Goal: Information Seeking & Learning: Learn about a topic

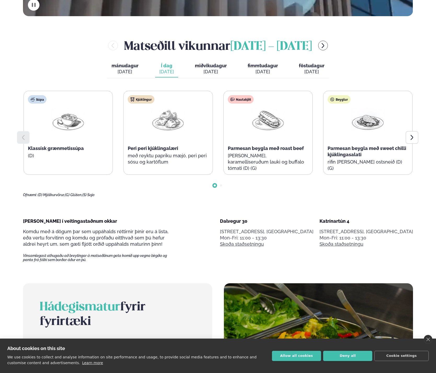
scroll to position [313, 0]
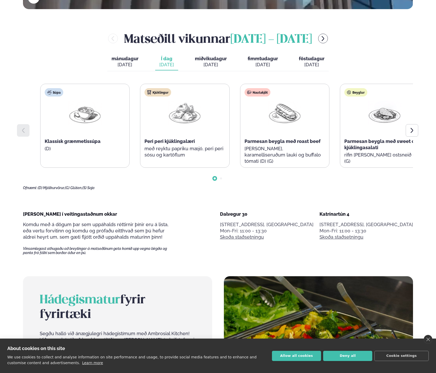
click at [192, 144] on span "Peri peri kjúklingalæri" at bounding box center [169, 141] width 50 height 5
click at [197, 142] on div "Peri peri kjúklingalæri" at bounding box center [184, 141] width 80 height 6
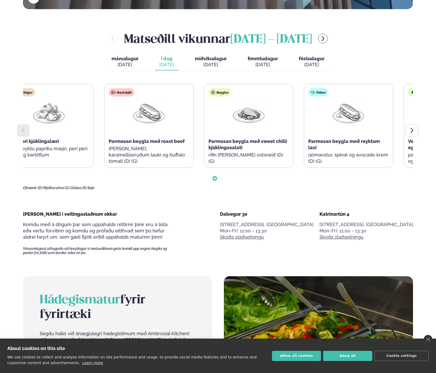
click at [46, 151] on div "Kjúklingur Peri peri kjúklingalæri með reyktu papriku mæjó, peri peri sósu og k…" at bounding box center [48, 126] width 89 height 84
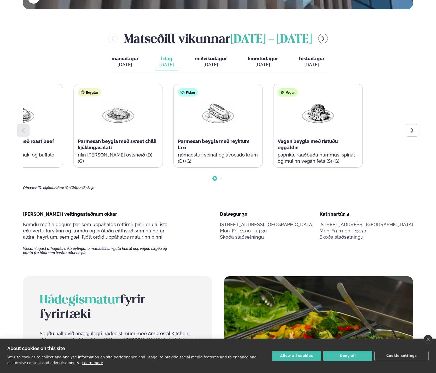
click at [67, 172] on div "Súpa Klassísk grænmetissúpa (D) Kjúklingur Peri peri kjúklingalæri með reyktu p…" at bounding box center [218, 137] width 390 height 106
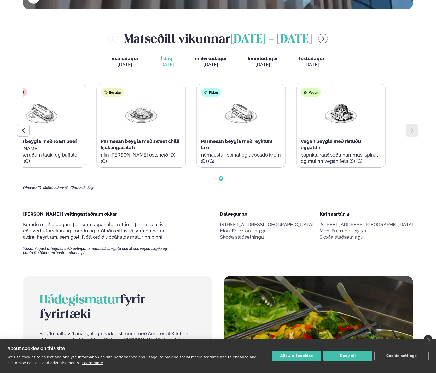
click at [210, 140] on div "Fiskur Parmesan beygla með reyktum laxi rjómaostur, spínat og avocado krem (D) …" at bounding box center [241, 129] width 89 height 90
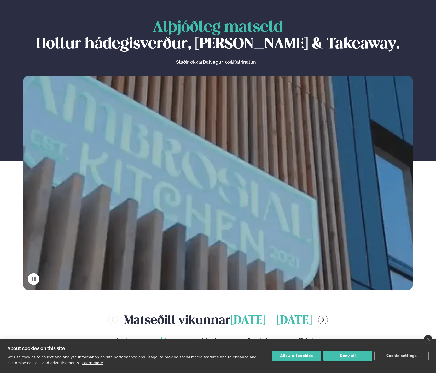
scroll to position [0, 0]
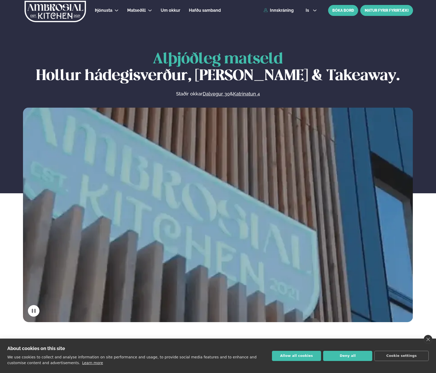
click at [382, 9] on link "MATUR FYRIR FYRIRTÆKI" at bounding box center [386, 10] width 53 height 11
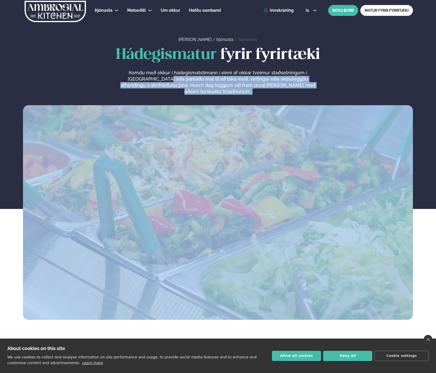
drag, startPoint x: 139, startPoint y: 76, endPoint x: 186, endPoint y: 91, distance: 49.5
click at [186, 91] on div "Hádegismatur fyrir fyrirtæki Komdu með okkur í hádegismatstímann í einni af okk…" at bounding box center [217, 183] width 421 height 273
click at [187, 89] on div "Hádegismatur fyrir fyrirtæki Komdu með okkur í hádegismatstímann í einni af okk…" at bounding box center [217, 183] width 421 height 273
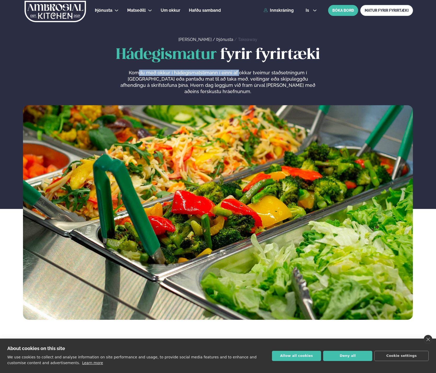
drag, startPoint x: 130, startPoint y: 70, endPoint x: 228, endPoint y: 73, distance: 98.7
click at [228, 73] on p "Komdu með okkur í hádegismatstímann í einni af okkar tveimur staðsetningum í [G…" at bounding box center [217, 82] width 197 height 25
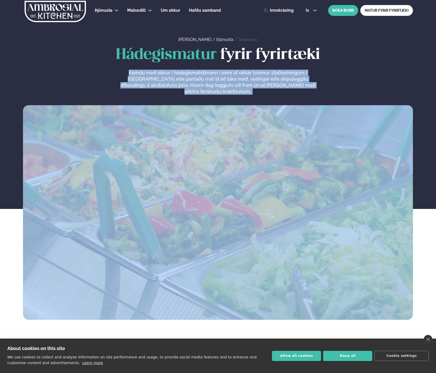
click at [228, 73] on p "Komdu með okkur í hádegismatstímann í einni af okkar tveimur staðsetningum í [G…" at bounding box center [217, 82] width 197 height 25
click at [233, 82] on p "Komdu með okkur í hádegismatstímann í einni af okkar tveimur staðsetningum í [G…" at bounding box center [217, 82] width 197 height 25
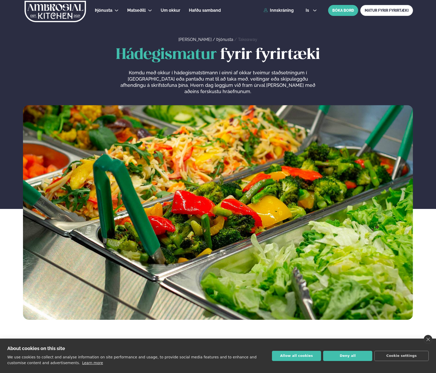
click at [203, 76] on p "Komdu með okkur í hádegismatstímann í einni af okkar tveimur staðsetningum í [G…" at bounding box center [217, 82] width 197 height 25
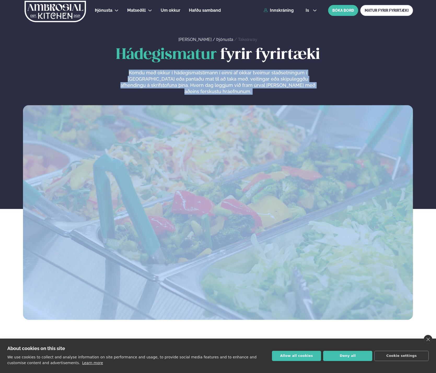
click at [203, 76] on p "Komdu með okkur í hádegismatstímann í einni af okkar tveimur staðsetningum í [G…" at bounding box center [217, 82] width 197 height 25
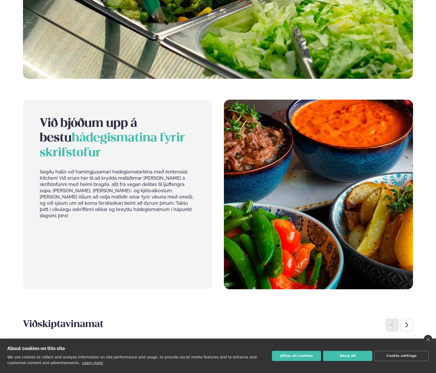
scroll to position [261, 0]
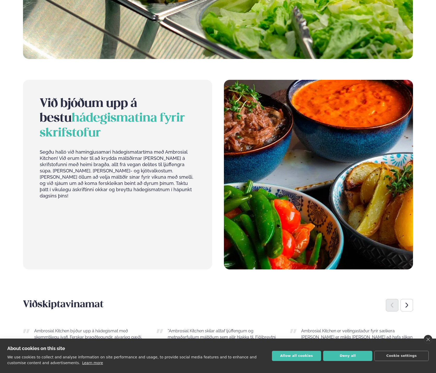
click at [80, 164] on p "Segðu halló við hamingjusamari hádegismatartíma með Ambrosial Kitchen! Við erum…" at bounding box center [118, 174] width 156 height 50
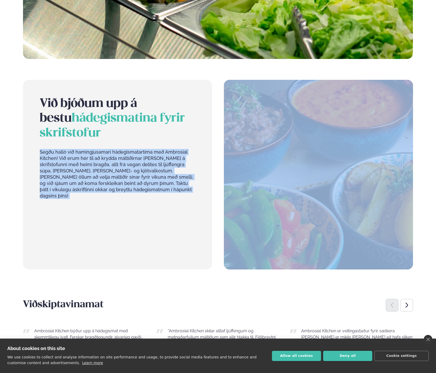
click at [80, 164] on p "Segðu halló við hamingjusamari hádegismatartíma með Ambrosial Kitchen! Við erum…" at bounding box center [118, 174] width 156 height 50
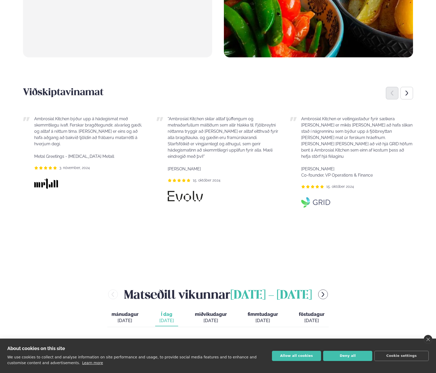
scroll to position [522, 0]
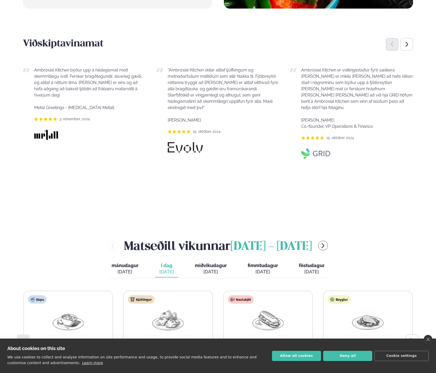
click at [301, 103] on p "Ambrosial Kitchen er veitingastaður fyrir sælkera [PERSON_NAME] er mikils [PERS…" at bounding box center [357, 98] width 112 height 63
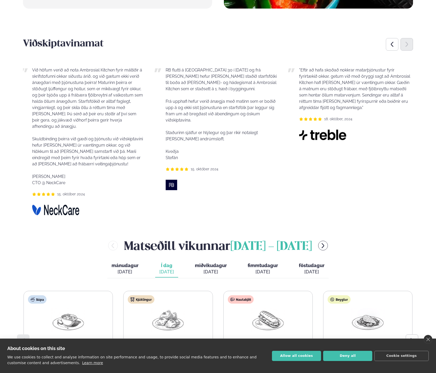
click at [163, 76] on div "RB flutti á [GEOGRAPHIC_DATA] 30 í [DATE] og frá [PERSON_NAME] hefur [PERSON_NA…" at bounding box center [215, 114] width 123 height 94
click at [182, 92] on div "RB flutti á [GEOGRAPHIC_DATA] 30 í [DATE] og frá [PERSON_NAME] hefur [PERSON_NA…" at bounding box center [218, 114] width 123 height 94
click at [184, 68] on p "RB flutti á [GEOGRAPHIC_DATA] 30 í [DATE] og frá [PERSON_NAME] hefur [PERSON_NA…" at bounding box center [224, 79] width 112 height 25
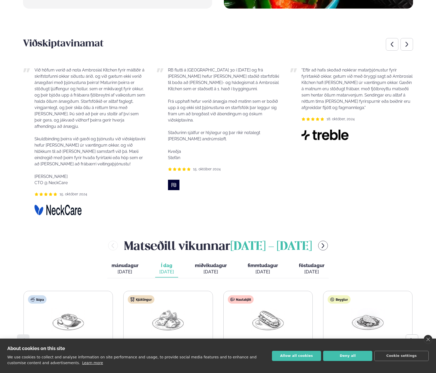
click at [193, 97] on p "Frá upphafi hefur verið ánægja með matinn sem er boðið upp á og ekki síst þjónu…" at bounding box center [224, 107] width 112 height 31
click at [193, 111] on p "Frá upphafi hefur verið ánægja með matinn sem er boðið upp á og ekki síst þjónu…" at bounding box center [224, 107] width 112 height 31
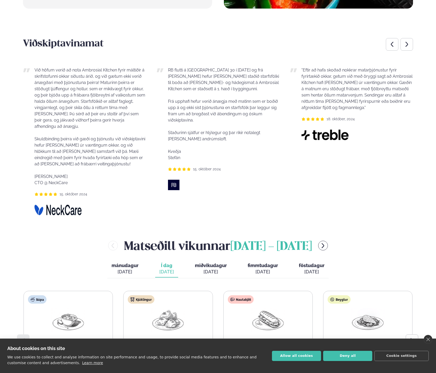
click at [193, 111] on p "Frá upphafi hefur verið ánægja með matinn sem er boðið upp á og ekki síst þjónu…" at bounding box center [224, 107] width 112 height 31
click at [208, 133] on p "Staðurinn sjálfur er hlýlegur og þar ríkir notalegt [PERSON_NAME] andrúmsloft." at bounding box center [224, 135] width 112 height 25
click at [193, 131] on p "Staðurinn sjálfur er hlýlegur og þar ríkir notalegt [PERSON_NAME] andrúmsloft." at bounding box center [224, 135] width 112 height 25
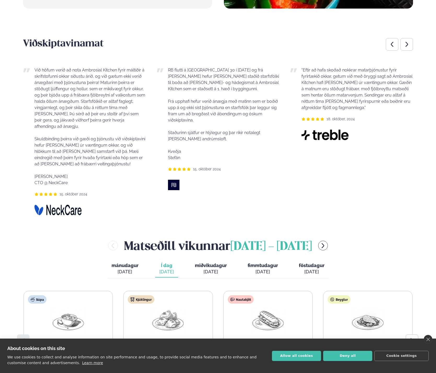
click at [199, 94] on div "RB flutti á [GEOGRAPHIC_DATA] 30 í [DATE] og frá [PERSON_NAME] hefur [PERSON_NA…" at bounding box center [218, 114] width 123 height 94
click at [198, 132] on div "RB flutti á [GEOGRAPHIC_DATA] 30 í [DATE] og frá [PERSON_NAME] hefur [PERSON_NA…" at bounding box center [218, 114] width 123 height 94
click at [195, 149] on p "Kveðja Stefán" at bounding box center [224, 155] width 112 height 13
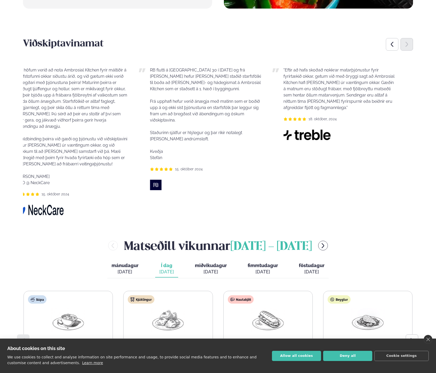
click at [241, 143] on div "Ambrosial Kitchen býður upp á hádegismat með skemmtilegu ívafi. Ferskar bragðte…" at bounding box center [218, 138] width 390 height 158
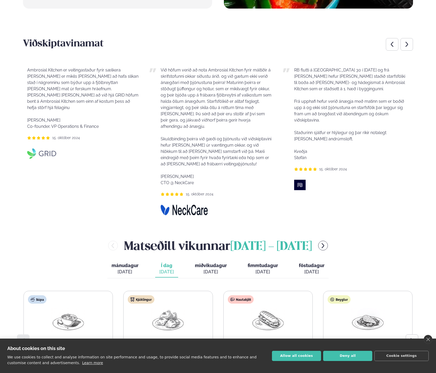
click at [241, 125] on p "Við höfum verið að nota Ambrosial Kitchen fyrir máltíðir á skrifstofunni okkar …" at bounding box center [217, 126] width 112 height 119
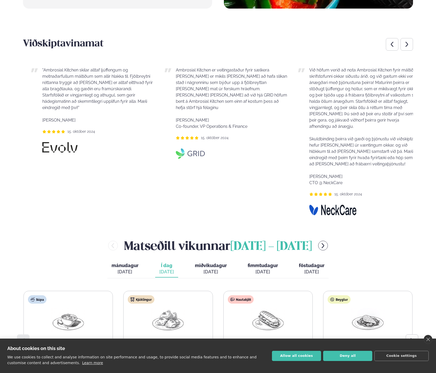
click at [435, 153] on html "About cookies on this site We use cookies to collect and analyse information on…" at bounding box center [218, 142] width 436 height 1329
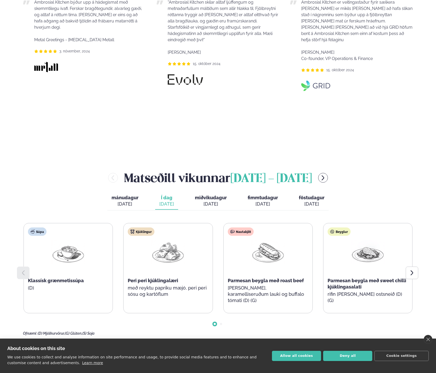
scroll to position [600, 0]
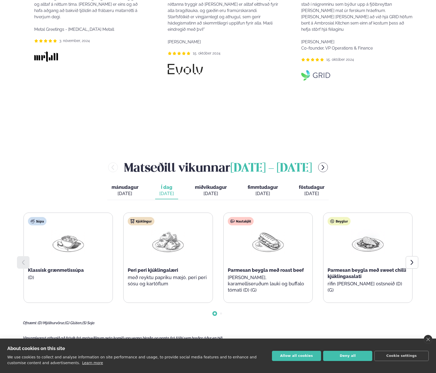
click at [200, 185] on span "miðvikudagur" at bounding box center [211, 187] width 32 height 5
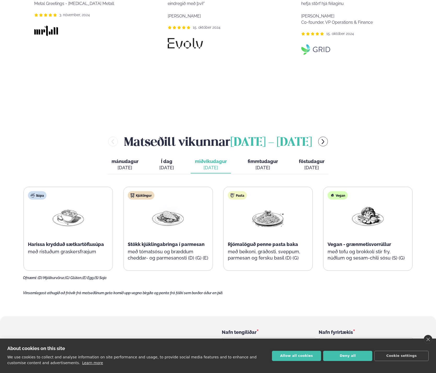
scroll to position [626, 0]
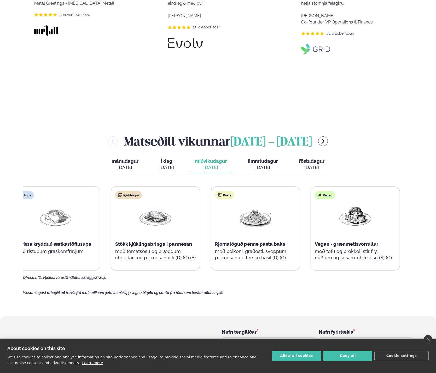
click at [319, 249] on div "Vegan Vegan - grænmetisvorrúllur með tofu og brokkolí stir fry, núðlum og sesam…" at bounding box center [354, 229] width 89 height 84
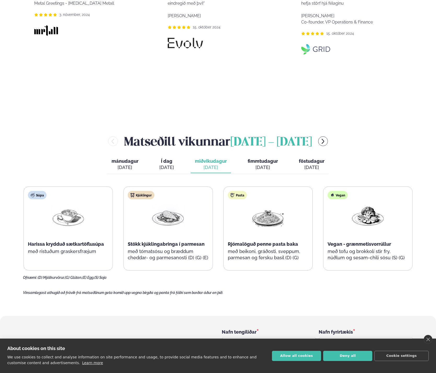
click at [260, 156] on button "fimmtudagur fim. [DATE]" at bounding box center [262, 164] width 39 height 17
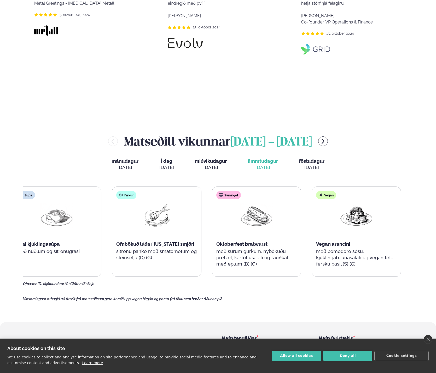
click at [328, 248] on p "með pomodoro sósu, kjúklingabaunasalati og vegan feta, fersku basil (S) (G)" at bounding box center [356, 257] width 80 height 19
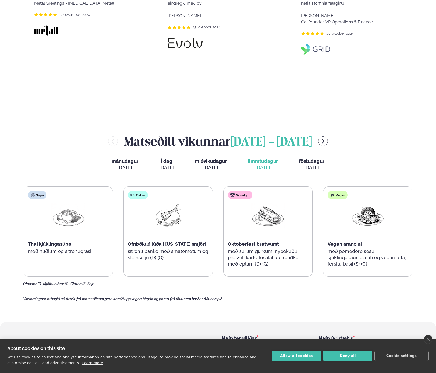
click at [302, 158] on span "föstudagur" at bounding box center [312, 160] width 26 height 5
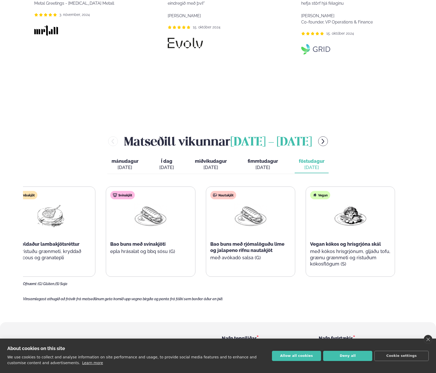
click at [315, 238] on div "Vegan Vegan kókos og hrísgrjóna skál með kókos hrísgrjónum, gljáðu tofu, grænu …" at bounding box center [350, 232] width 89 height 90
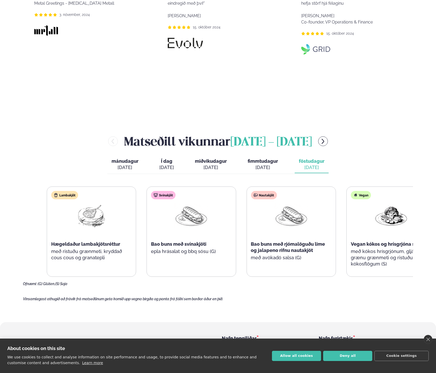
click at [331, 241] on div "Bao buns með rjómalöguðu lime og jalapeno rifnu nautakjöt" at bounding box center [291, 247] width 80 height 13
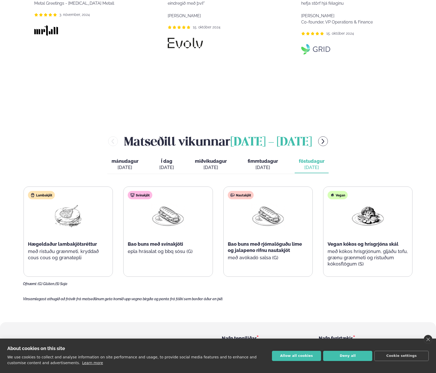
click at [175, 245] on div "Svínakjöt Bao buns með svínakjöti epla hrásalat og bbq sósu (G)" at bounding box center [167, 229] width 89 height 84
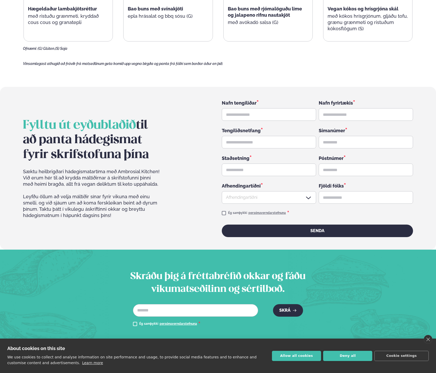
scroll to position [747, 0]
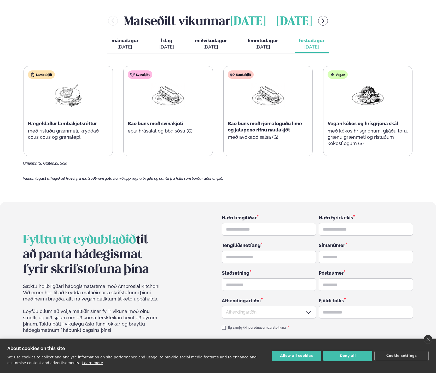
click at [134, 124] on div "Svínakjöt Bao buns með svínakjöti epla hrásalat og bbq sósu (G)" at bounding box center [167, 108] width 89 height 84
click at [262, 134] on p "með avókadó salsa (G)" at bounding box center [268, 137] width 80 height 6
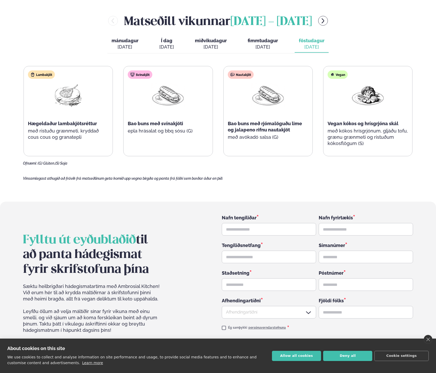
click at [262, 134] on p "með avókadó salsa (G)" at bounding box center [268, 137] width 80 height 6
click at [275, 121] on span "Bao buns með rjómalöguðu lime og jalapeno rifnu nautakjöt" at bounding box center [265, 127] width 74 height 12
click at [363, 121] on span "Vegan kókos og hrísgrjóna skál" at bounding box center [362, 123] width 71 height 5
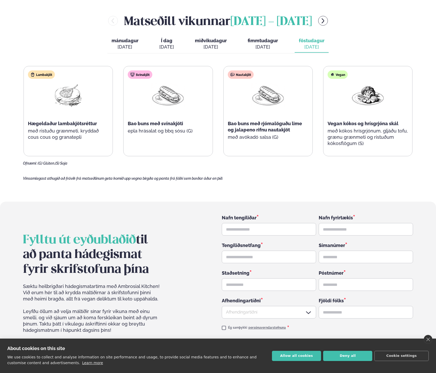
click at [363, 121] on span "Vegan kókos og hrísgrjóna skál" at bounding box center [362, 123] width 71 height 5
click at [360, 128] on p "með kókos hrísgrjónum, gljáðu tofu, grænu grænmeti og ristuðum kókosflögum (S)" at bounding box center [367, 137] width 80 height 19
click at [273, 35] on button "fimmtudagur fim. [DATE]" at bounding box center [262, 43] width 39 height 17
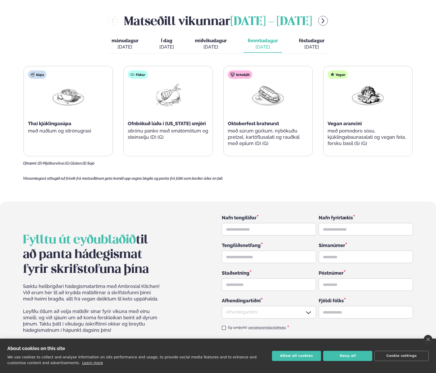
click at [339, 128] on p "með pomodoro sósu, kjúklingabaunasalati og vegan feta, fersku basil (S) (G)" at bounding box center [367, 137] width 80 height 19
click at [339, 131] on p "með pomodoro sósu, kjúklingabaunasalati og vegan feta, fersku basil (S) (G)" at bounding box center [367, 137] width 80 height 19
click at [211, 38] on span "miðvikudagur" at bounding box center [211, 40] width 32 height 5
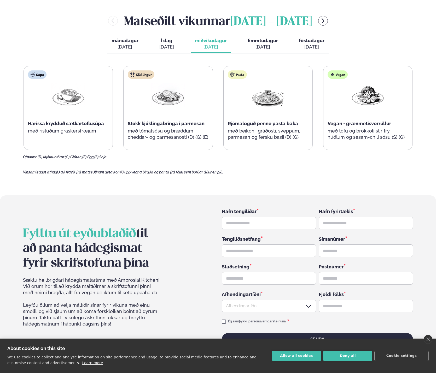
click at [176, 38] on button "Í dag Í d. [DATE]" at bounding box center [166, 43] width 23 height 17
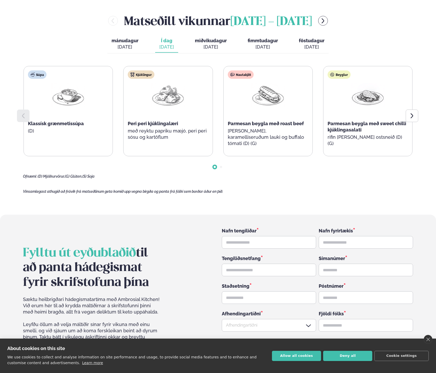
click at [115, 44] on div "[DATE]" at bounding box center [124, 47] width 27 height 6
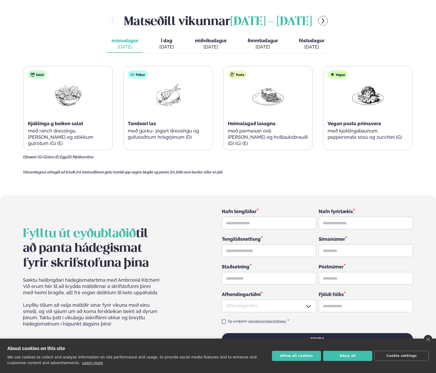
click at [166, 38] on span "Í dag" at bounding box center [166, 41] width 15 height 6
